Goal: Register for event/course

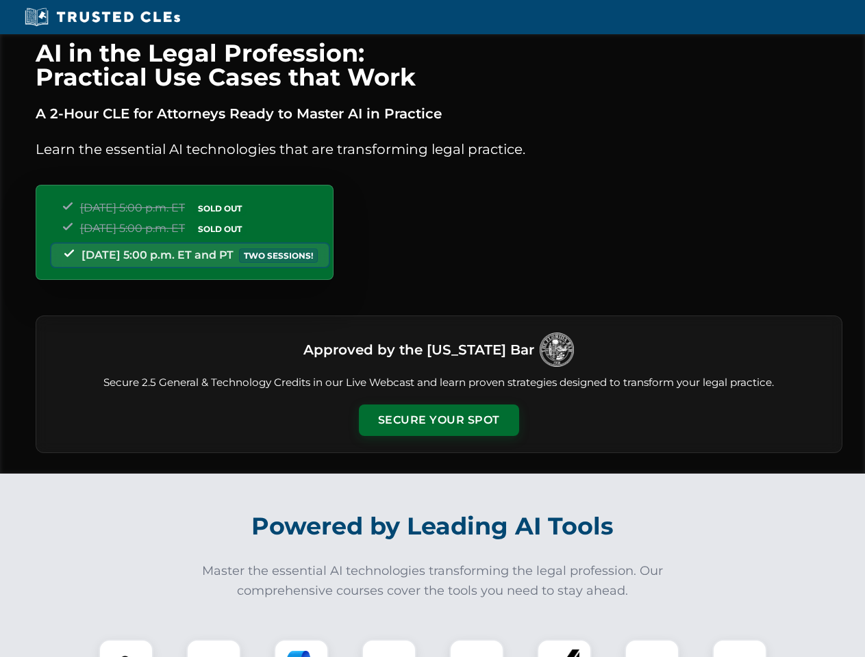
click at [438, 420] on button "Secure Your Spot" at bounding box center [439, 420] width 160 height 31
click at [126, 648] on img at bounding box center [126, 667] width 40 height 40
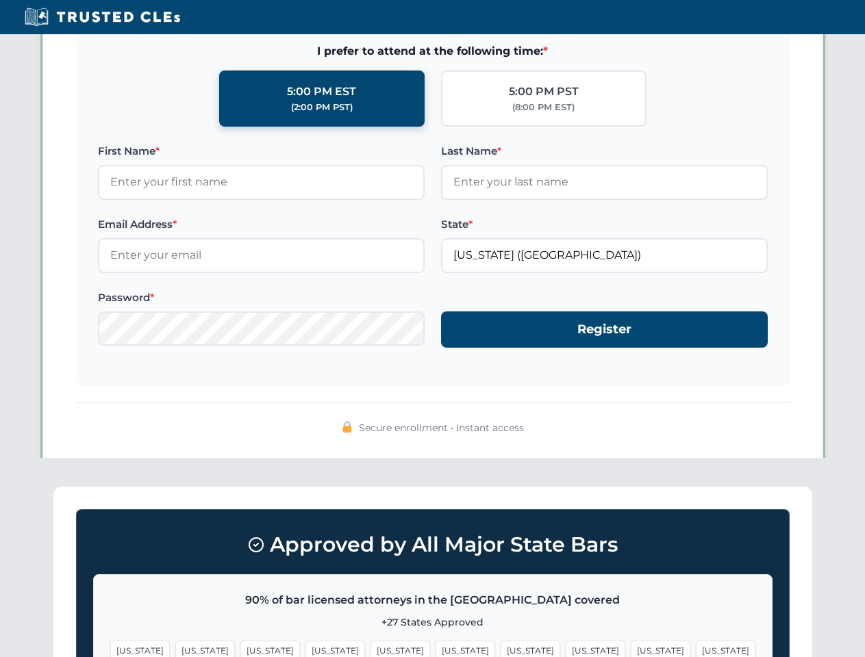
click at [500, 648] on span "[US_STATE]" at bounding box center [530, 651] width 60 height 20
click at [630, 648] on span "[US_STATE]" at bounding box center [660, 651] width 60 height 20
